Goal: Task Accomplishment & Management: Manage account settings

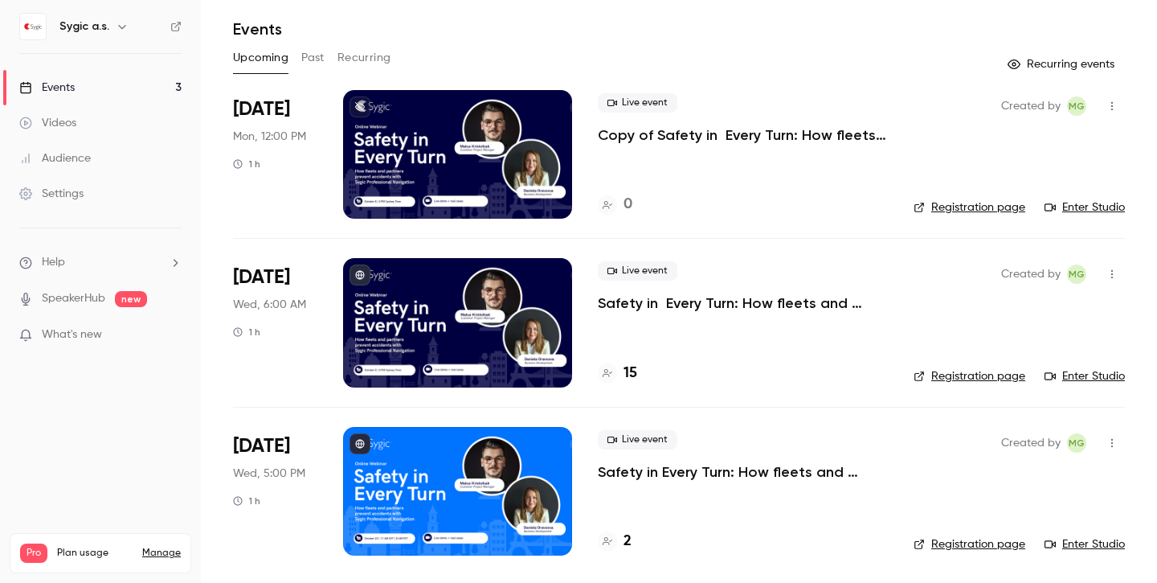
click at [130, 2] on nav "Sygic a.s. Events 3 Videos Audience Settings Help SpeakerHub new What's new Pro…" at bounding box center [100, 291] width 201 height 583
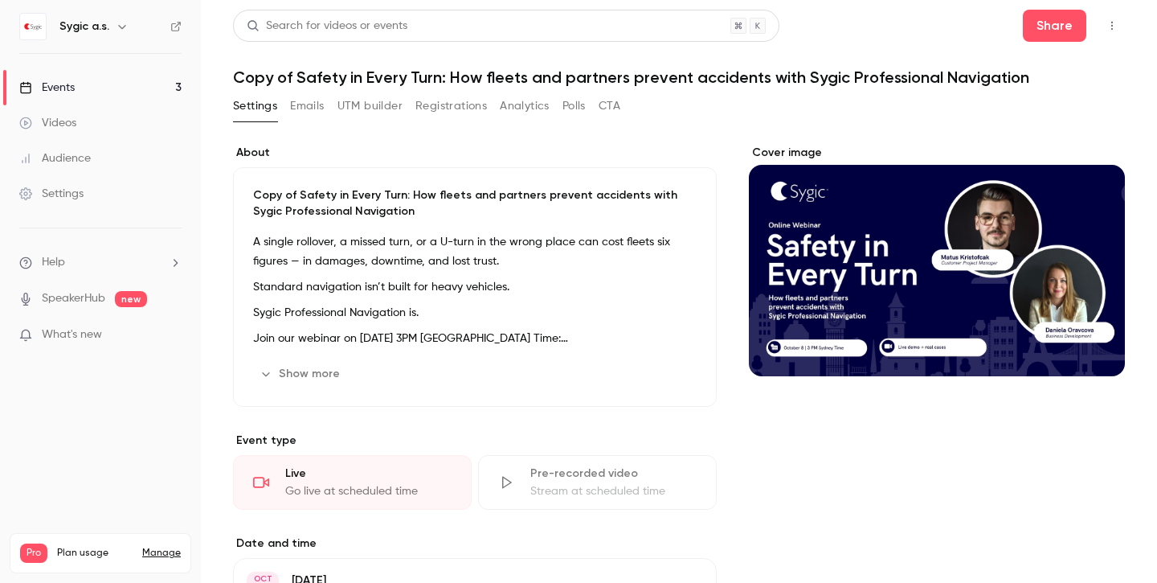
click at [56, 87] on div "Events" at bounding box center [46, 88] width 55 height 16
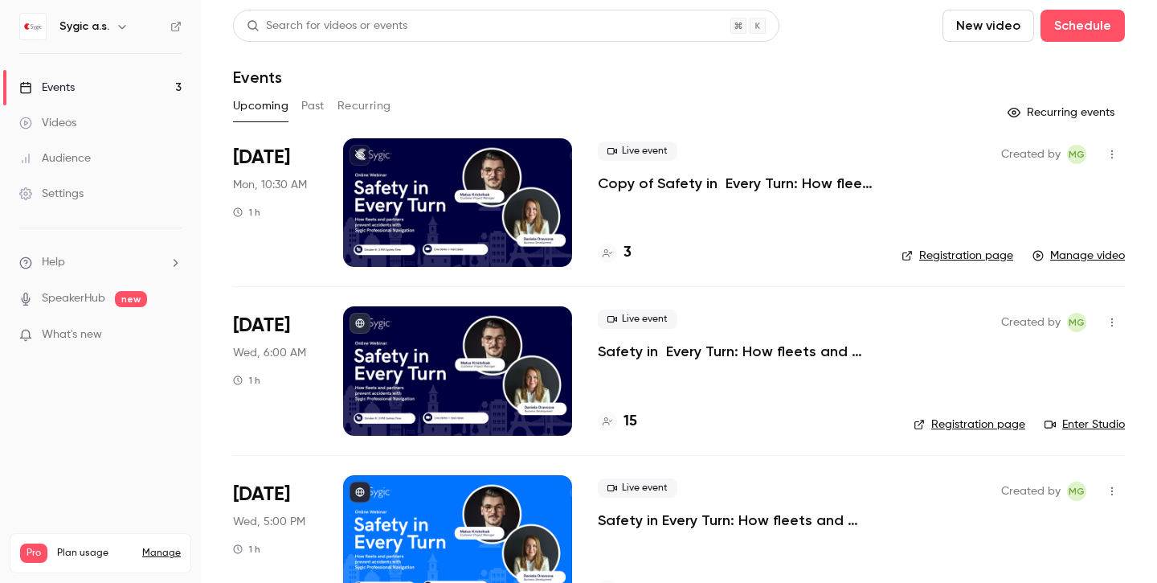
click at [739, 185] on p "Copy of Safety in Every Turn: How fleets and partners prevent accidents with Sy…" at bounding box center [737, 183] width 278 height 19
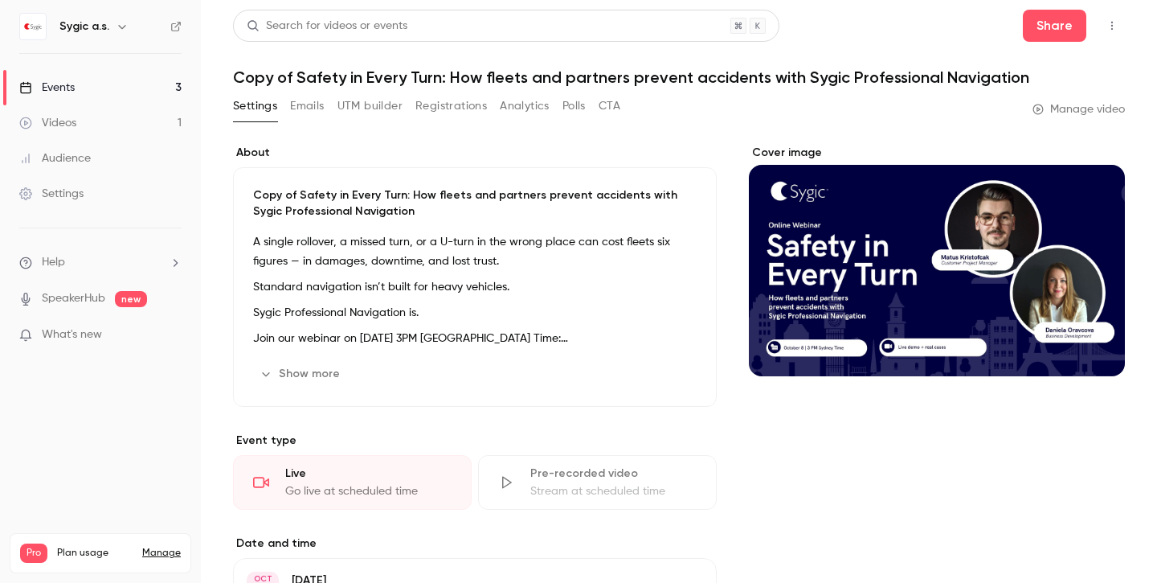
click at [1109, 22] on icon "button" at bounding box center [1112, 25] width 13 height 11
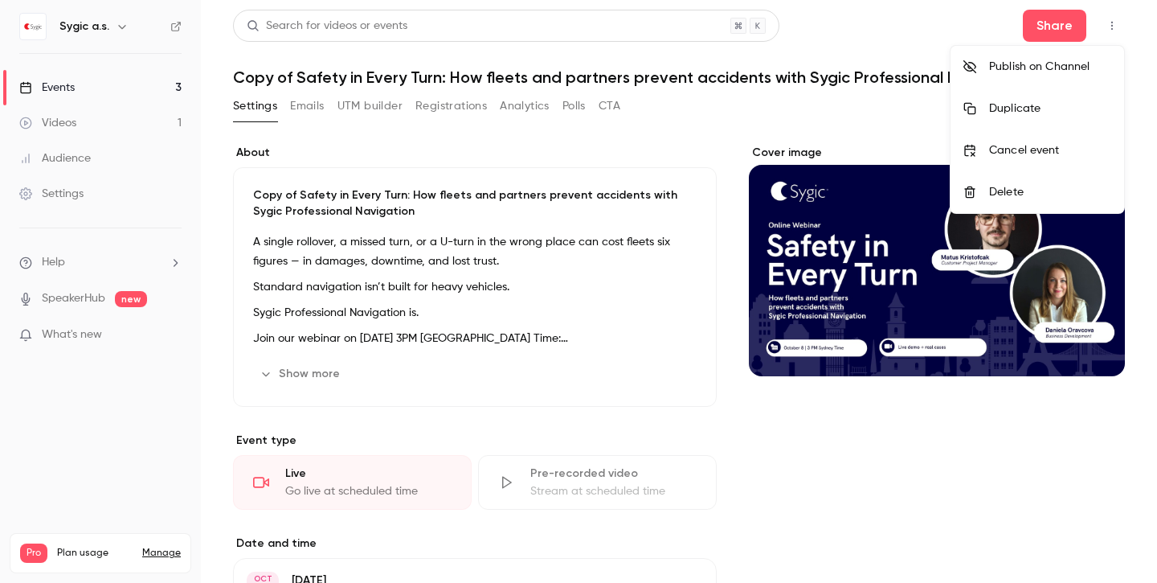
click at [1109, 22] on div at bounding box center [578, 291] width 1157 height 583
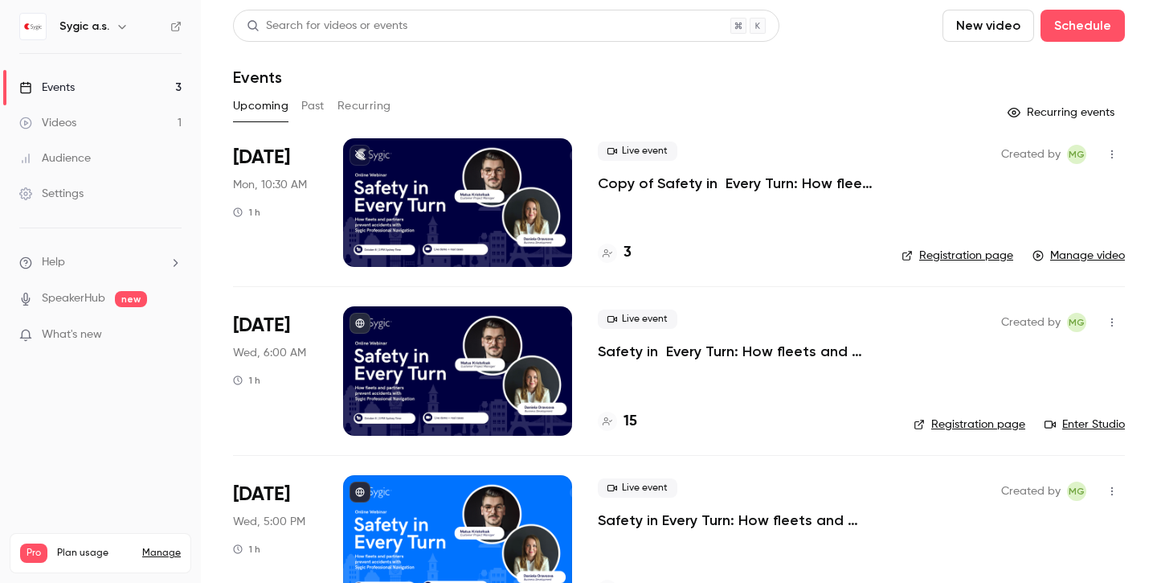
click at [1114, 318] on icon "button" at bounding box center [1112, 322] width 13 height 11
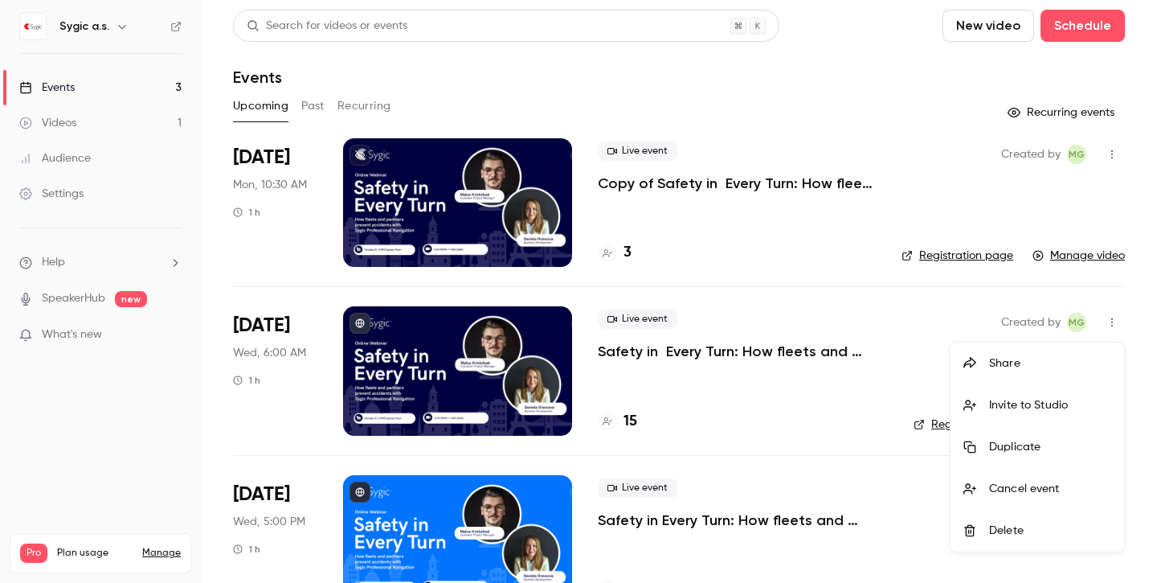
click at [1114, 318] on div at bounding box center [578, 291] width 1157 height 583
